Goal: Find specific page/section: Find specific page/section

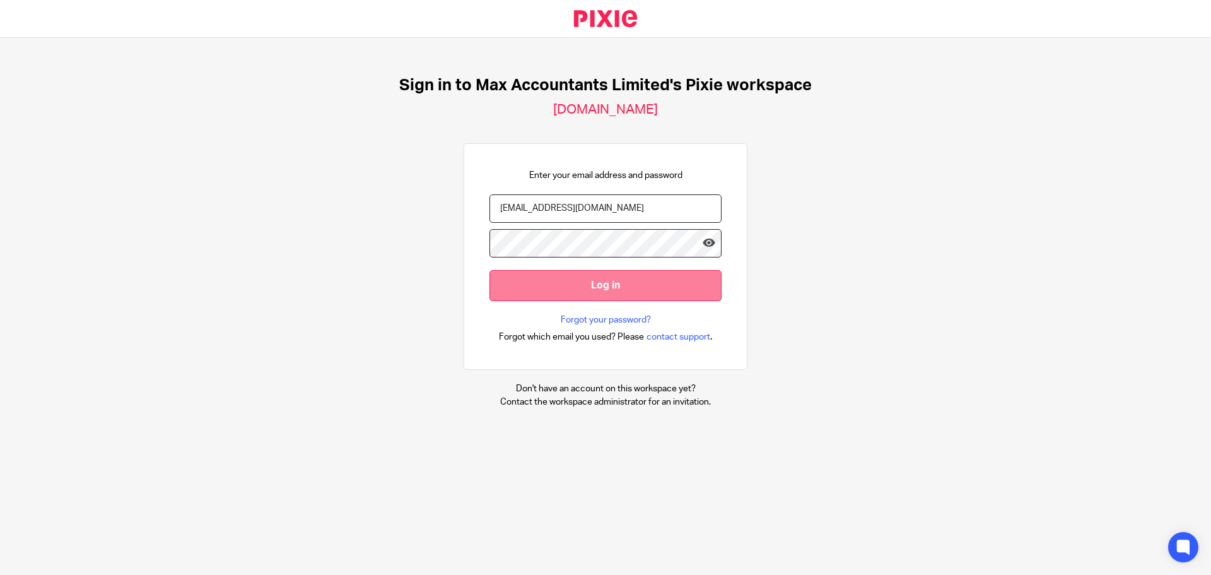
click at [570, 277] on input "Log in" at bounding box center [605, 285] width 232 height 31
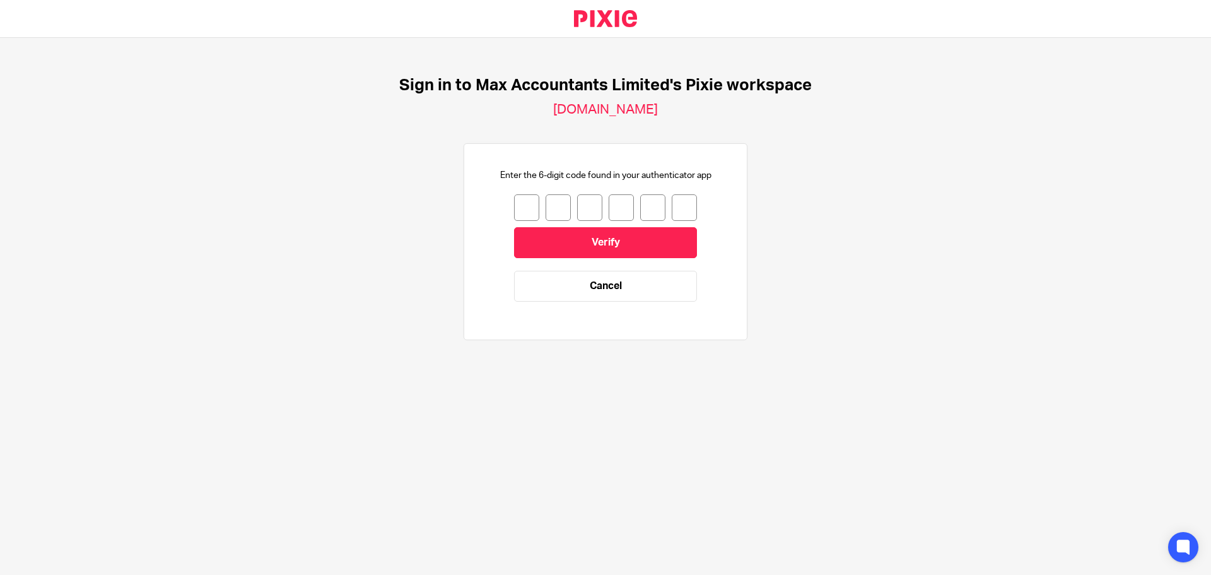
click at [517, 204] on input "number" at bounding box center [526, 207] width 25 height 26
type input "8"
type input "7"
type input "2"
type input "1"
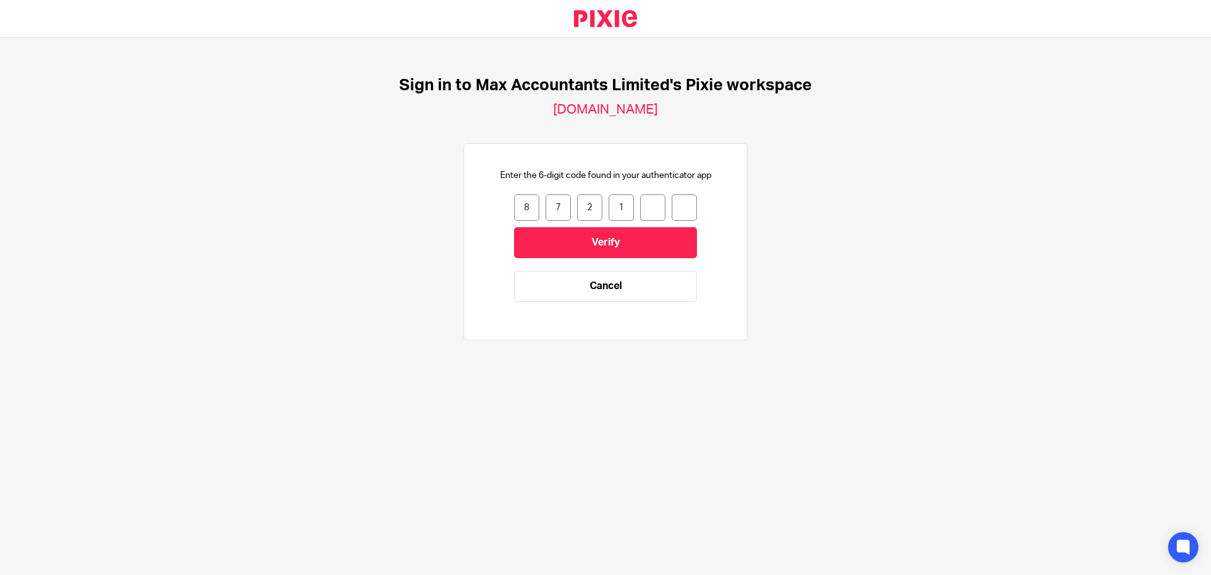
type input "0"
type input "6"
click at [604, 245] on input "Verify" at bounding box center [605, 242] width 183 height 31
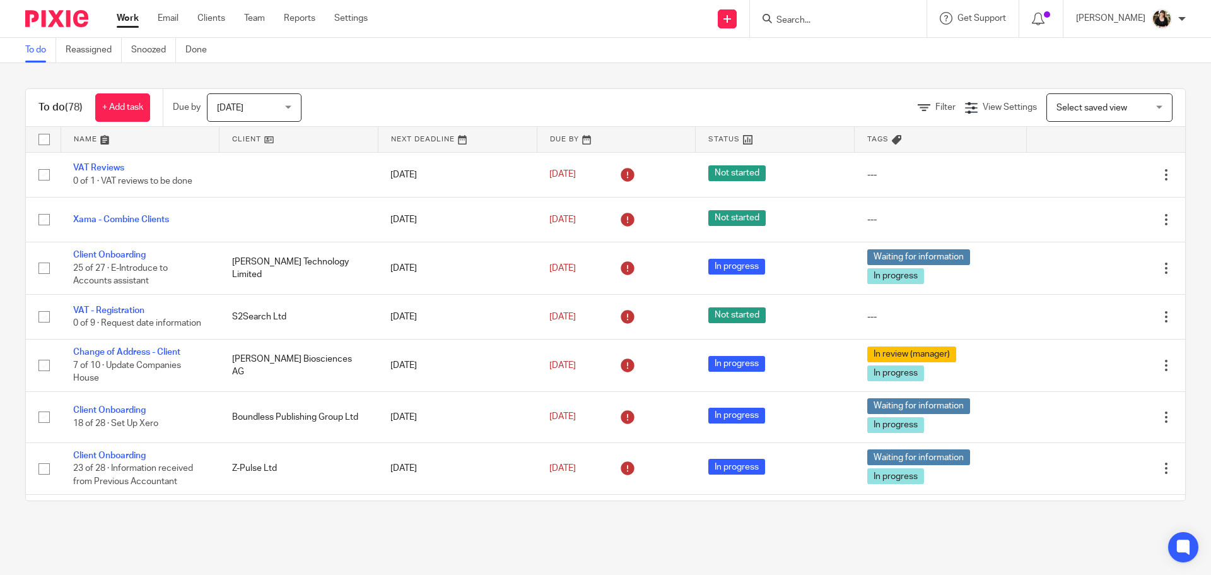
click at [821, 17] on div "Authentication code validated." at bounding box center [901, 37] width 593 height 48
click at [805, 18] on div "Authentication code validated." at bounding box center [901, 37] width 593 height 48
click at [1176, 37] on div at bounding box center [1168, 39] width 34 height 15
click at [819, 25] on input "Search" at bounding box center [832, 20] width 114 height 11
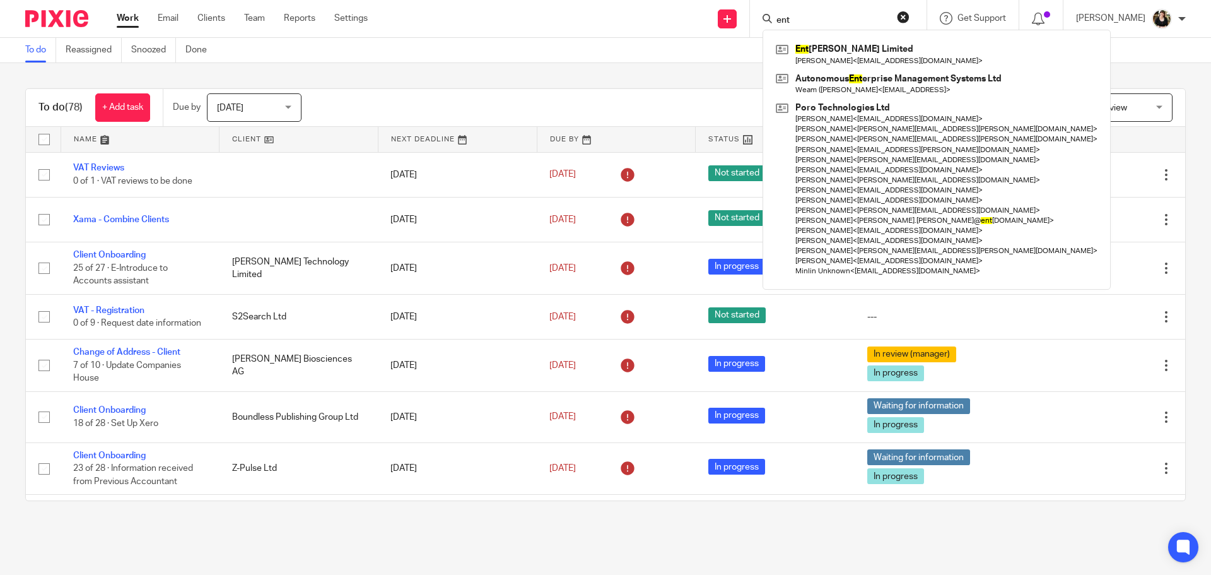
type input "ent"
click button "submit" at bounding box center [0, 0] width 0 height 0
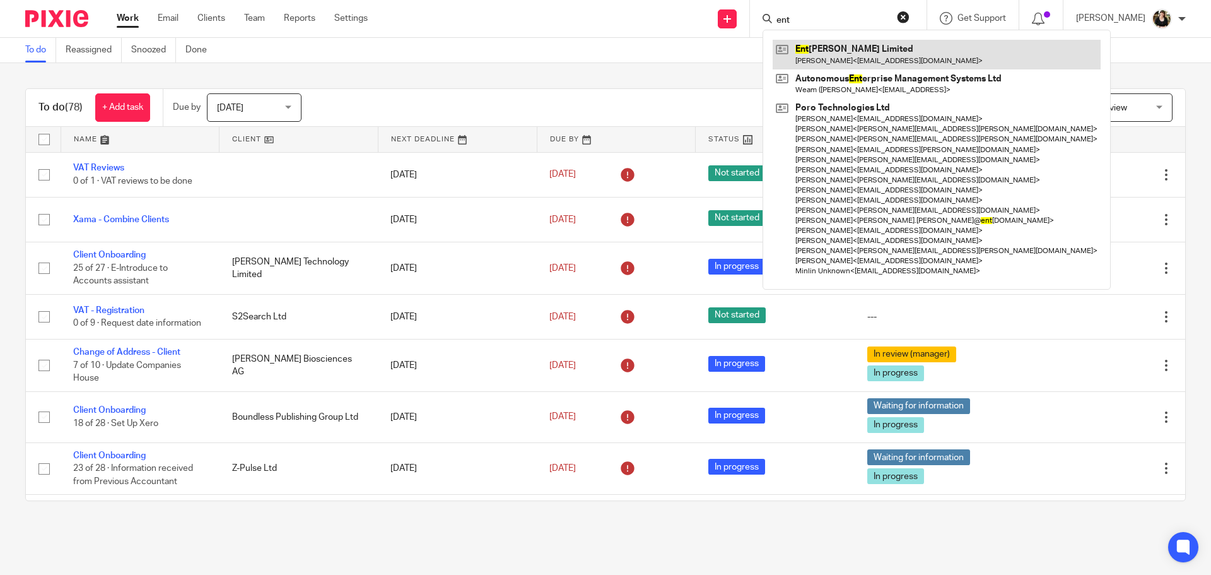
click at [823, 61] on link at bounding box center [937, 54] width 328 height 29
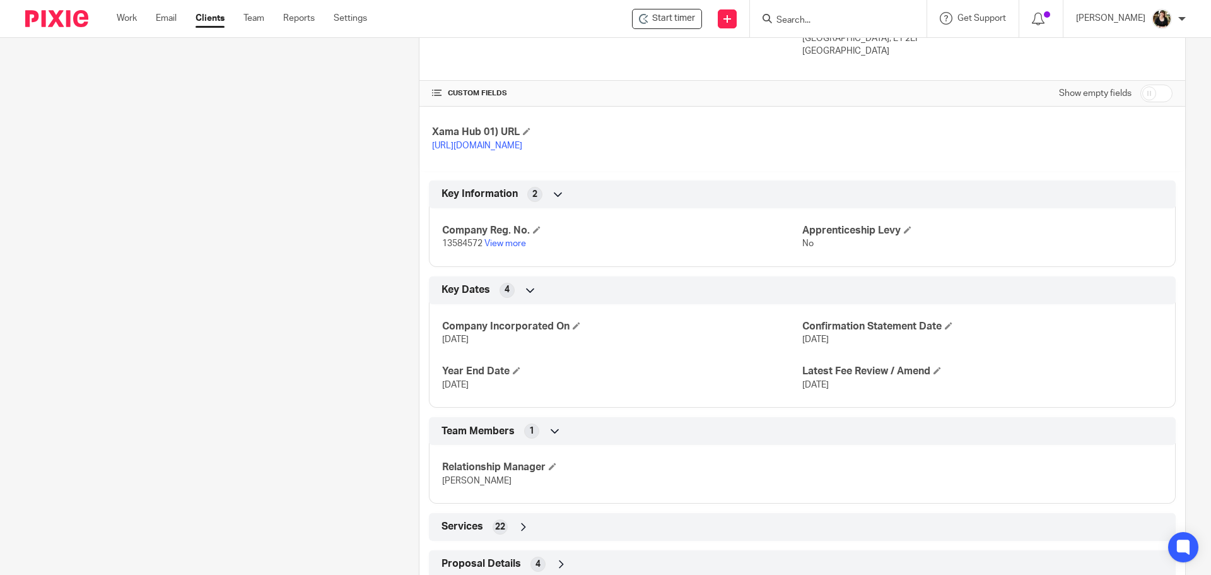
scroll to position [417, 0]
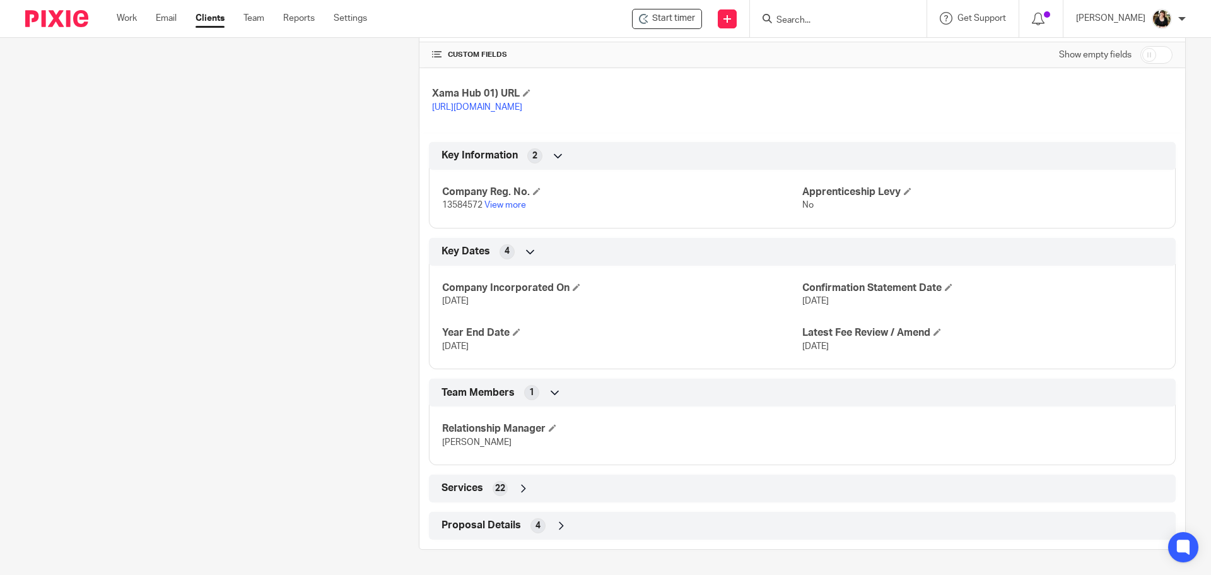
click at [491, 516] on div "Proposal Details 4" at bounding box center [802, 525] width 728 height 21
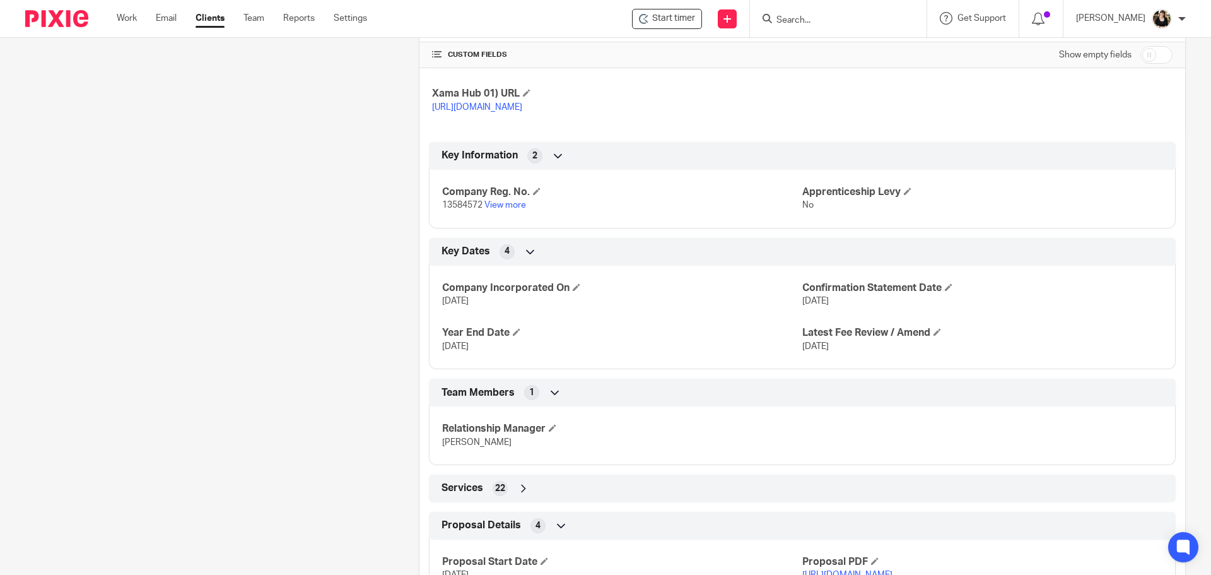
click at [482, 488] on div "Services 22" at bounding box center [802, 487] width 728 height 21
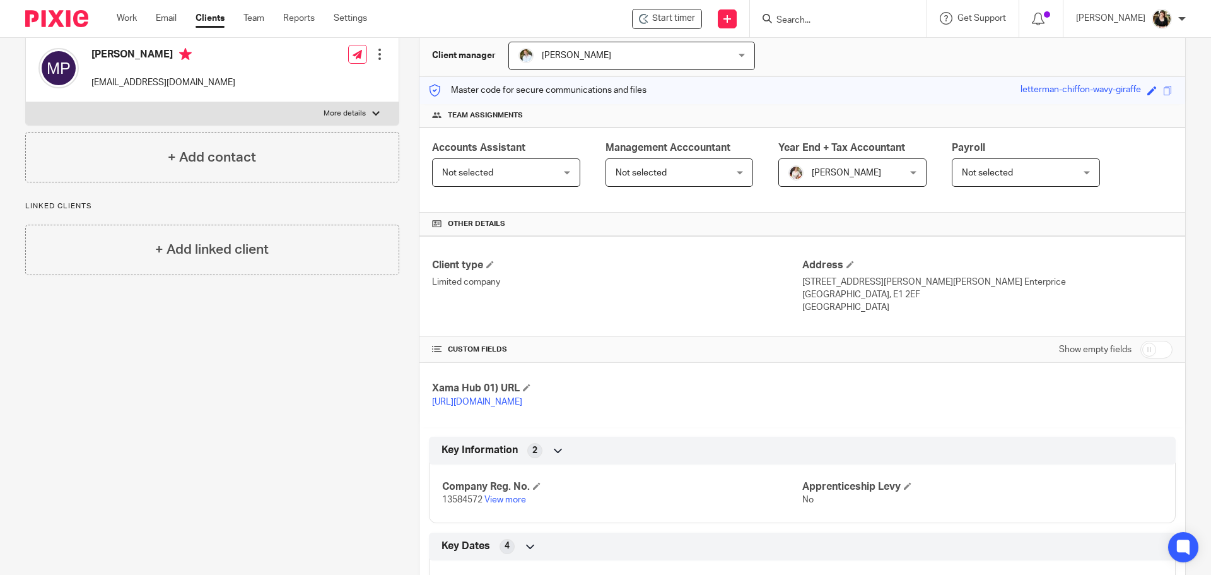
scroll to position [0, 0]
